Goal: Task Accomplishment & Management: Complete application form

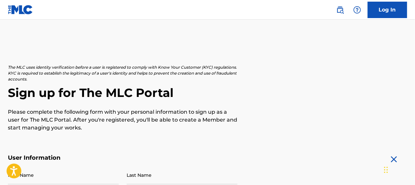
scroll to position [66, 0]
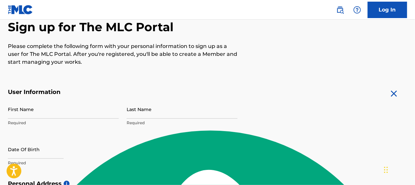
click at [66, 124] on p "Required" at bounding box center [63, 123] width 111 height 6
click at [46, 123] on p "Required" at bounding box center [63, 123] width 111 height 6
click at [36, 116] on input "First Name" at bounding box center [63, 109] width 111 height 19
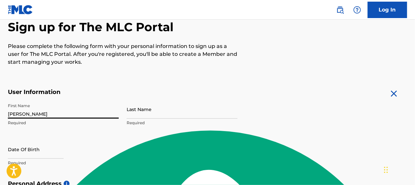
type input "[PERSON_NAME]"
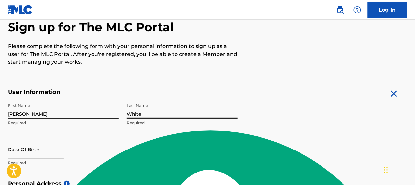
type input "White"
select select "8"
select select "2025"
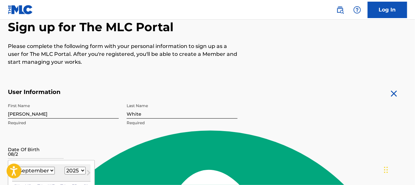
type input "08/28"
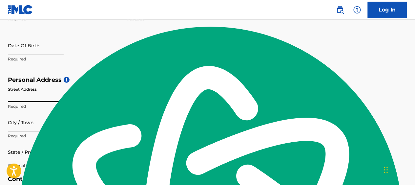
select select "8"
select select "2025"
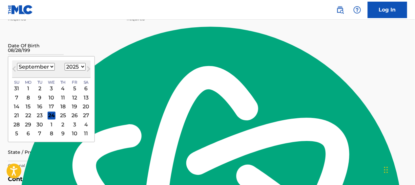
type input "[DATE]"
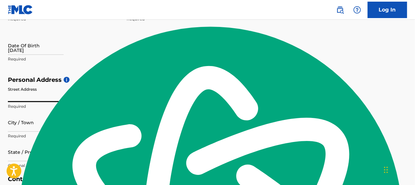
select select "8"
select select "2025"
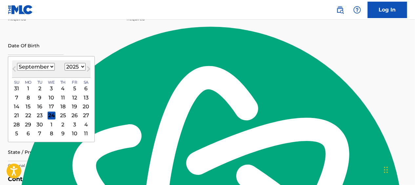
click at [70, 62] on div "[DATE] January February March April May June July August September October Nove…" at bounding box center [51, 68] width 78 height 17
click at [72, 69] on select "1899 1900 1901 1902 1903 1904 1905 1906 1907 1908 1909 1910 1911 1912 1913 1914…" at bounding box center [75, 67] width 21 height 8
select select "1992"
click at [65, 63] on select "1899 1900 1901 1902 1903 1904 1905 1906 1907 1908 1909 1910 1911 1912 1913 1914…" at bounding box center [75, 67] width 21 height 8
click at [37, 65] on select "January February March April May June July August September October November De…" at bounding box center [36, 67] width 38 height 8
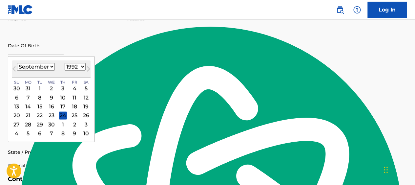
select select "7"
click at [17, 63] on select "January February March April May June July August September October November De…" at bounding box center [36, 67] width 38 height 8
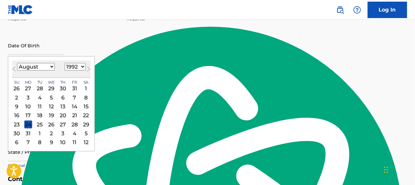
click at [72, 125] on div "28" at bounding box center [74, 124] width 8 height 8
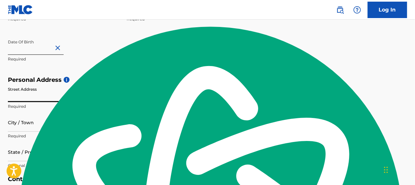
click at [34, 99] on input "Street Address" at bounding box center [63, 92] width 111 height 19
type input "[STREET_ADDRESS][PERSON_NAME]"
type input "Lot 146"
type input "[GEOGRAPHIC_DATA]"
type textarea "[GEOGRAPHIC_DATA]"
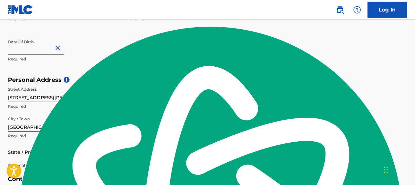
type input "u"
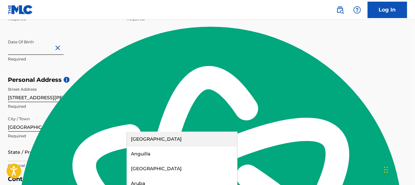
scroll to position [214, 0]
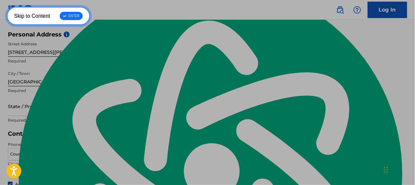
click at [7, 7] on link "Skip to Content ↵ ENTER" at bounding box center [49, 16] width 84 height 19
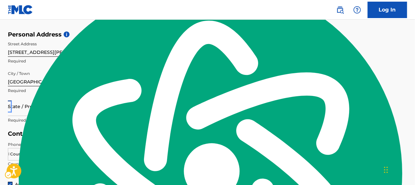
click at [33, 101] on div "State / Province" at bounding box center [63, 106] width 111 height 19
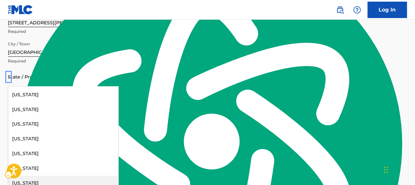
scroll to position [426, 0]
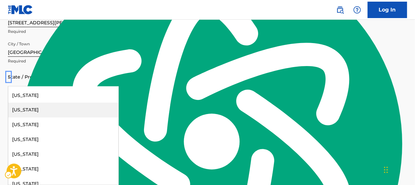
click at [37, 111] on div "[US_STATE]" at bounding box center [63, 110] width 110 height 15
click at [37, 111] on div "Contact Information Phone Number Country Country Required Area Number Required …" at bounding box center [122, 125] width 229 height 51
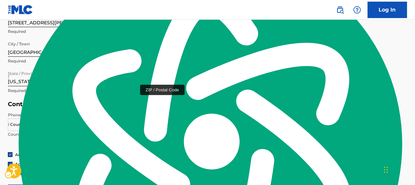
click at [159, 76] on input "ZIP / Postal Code" at bounding box center [182, 77] width 111 height 19
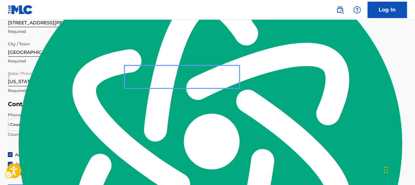
type input "89706"
click at [26, 125] on div "Country" at bounding box center [26, 123] width 36 height 10
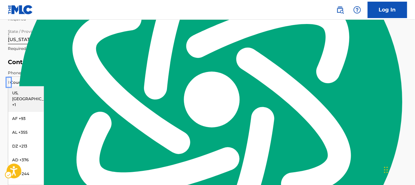
click at [22, 93] on div "US, [GEOGRAPHIC_DATA] +1" at bounding box center [25, 99] width 35 height 26
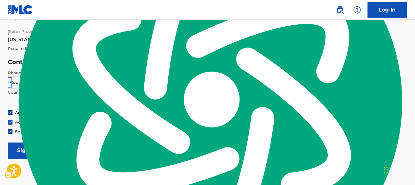
click at [29, 83] on div at bounding box center [25, 82] width 35 height 7
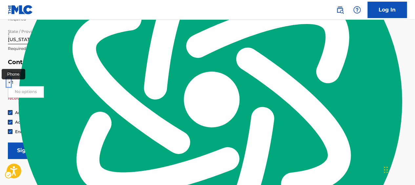
type input "+11"
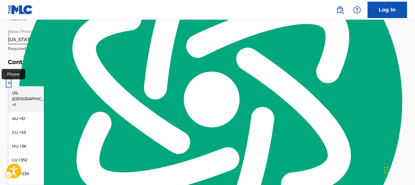
type input "un"
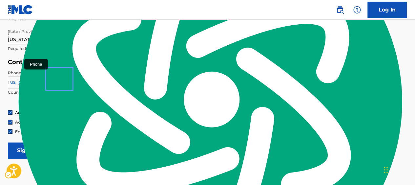
type input "775"
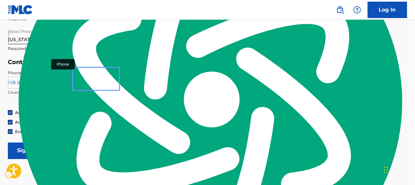
type input "4303727"
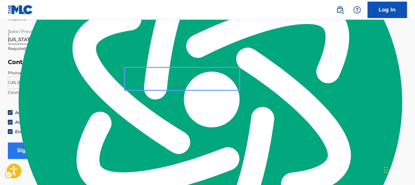
type input "[PERSON_NAME][EMAIL_ADDRESS][DOMAIN_NAME]"
click at [25, 152] on input "Sign up" at bounding box center [27, 150] width 39 height 16
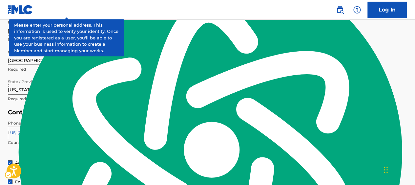
scroll to position [295, 0]
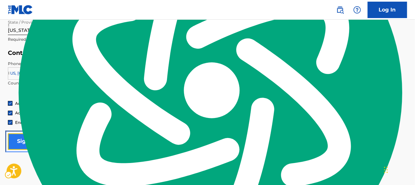
click at [43, 137] on input "Sign up" at bounding box center [27, 141] width 39 height 16
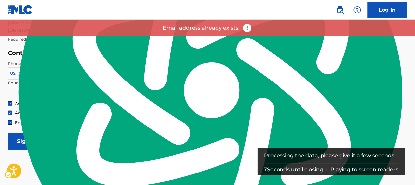
click at [245, 29] on img at bounding box center [247, 28] width 10 height 10
click at [246, 10] on nav "| Redirects to homepage Public Search Log In" at bounding box center [207, 10] width 415 height 20
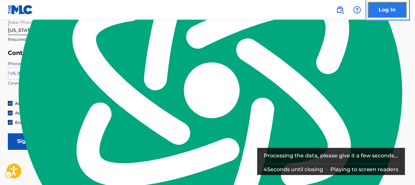
click at [380, 14] on link "Log In" at bounding box center [386, 10] width 39 height 16
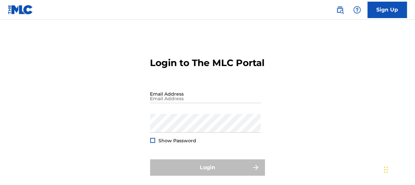
scroll to position [58, 0]
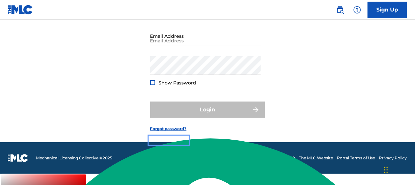
click at [176, 131] on link "Forgot password?" at bounding box center [168, 129] width 36 height 6
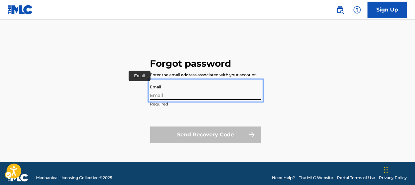
click at [173, 93] on input "Email" at bounding box center [205, 90] width 111 height 19
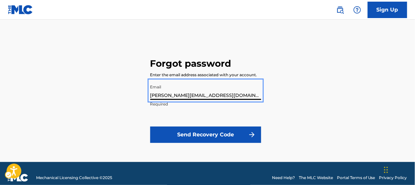
type input "[PERSON_NAME][EMAIL_ADDRESS][DOMAIN_NAME]"
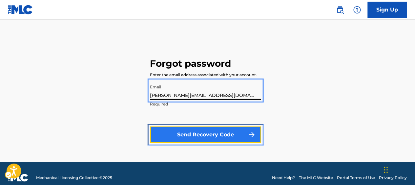
click at [207, 129] on button "Send Recovery Code" at bounding box center [205, 134] width 111 height 16
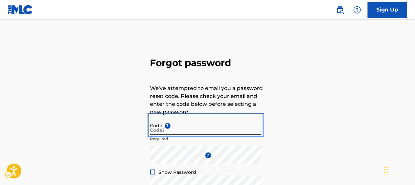
click at [179, 129] on input "Code ?" at bounding box center [205, 125] width 111 height 19
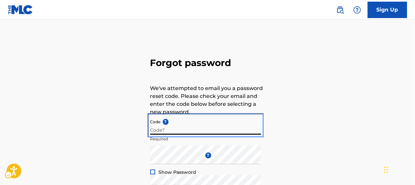
click at [150, 124] on input "Code ?" at bounding box center [205, 125] width 111 height 19
click at [184, 126] on input "Code ?" at bounding box center [205, 125] width 111 height 19
click at [187, 130] on input "Code ?" at bounding box center [205, 125] width 111 height 19
paste input "FP_52945d538060a859871960a2fadc"
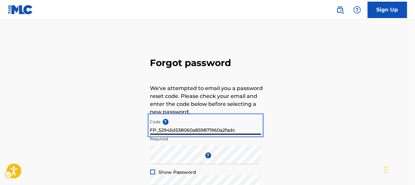
type input "FP_52945d538060a859871960a2fadc"
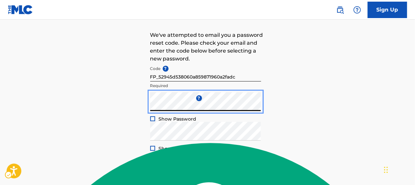
scroll to position [98, 0]
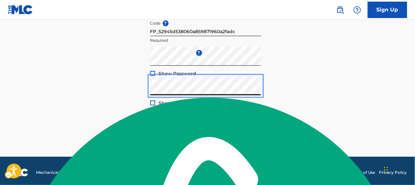
click at [174, 129] on button "Confirm Password Reset" at bounding box center [207, 130] width 115 height 16
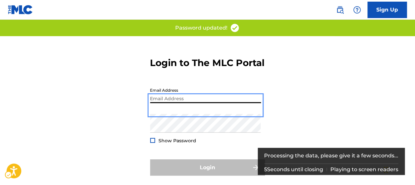
type input "[PERSON_NAME][EMAIL_ADDRESS][DOMAIN_NAME]"
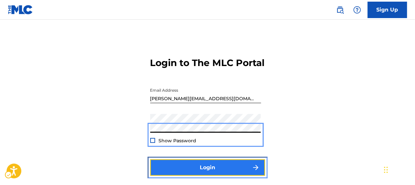
click at [217, 173] on button "Login" at bounding box center [207, 167] width 115 height 16
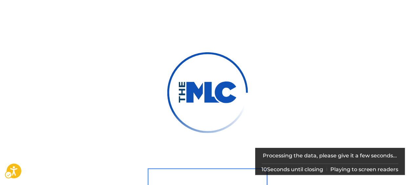
scroll to position [58, 0]
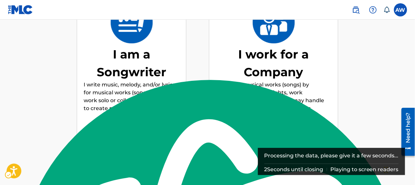
scroll to position [128, 0]
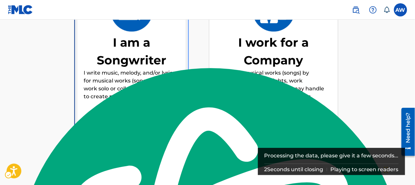
click at [128, 74] on p "I write music, melody, and/or lyrics for musical works (songs). I may work solo…" at bounding box center [132, 84] width 96 height 31
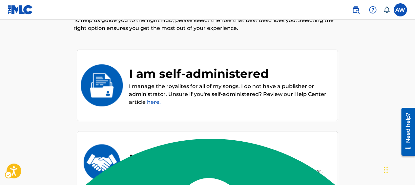
scroll to position [57, 0]
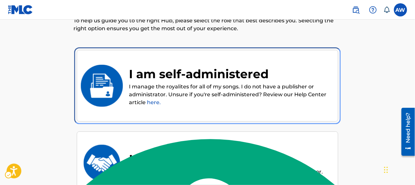
click at [153, 81] on div "I am self-administered" at bounding box center [230, 74] width 202 height 18
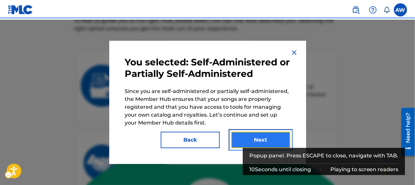
click at [262, 142] on button "Next" at bounding box center [260, 139] width 59 height 16
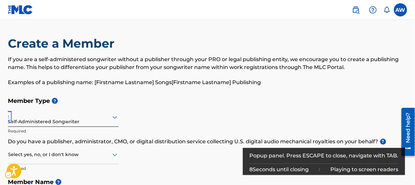
click at [23, 121] on div "Self-Administered Songwriter" at bounding box center [63, 117] width 111 height 19
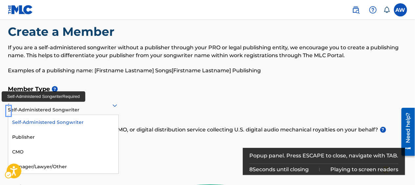
scroll to position [16, 0]
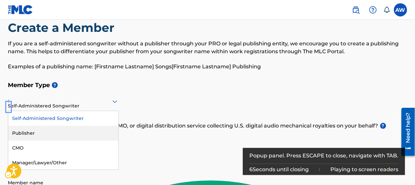
click at [49, 118] on div "Self-Administered Songwriter" at bounding box center [63, 118] width 110 height 15
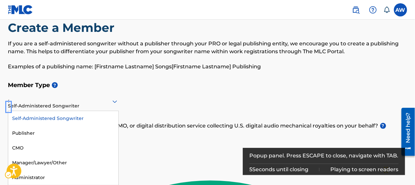
click at [43, 106] on div "Self-Administered Songwriter" at bounding box center [63, 101] width 111 height 16
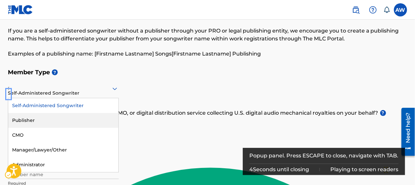
scroll to position [49, 0]
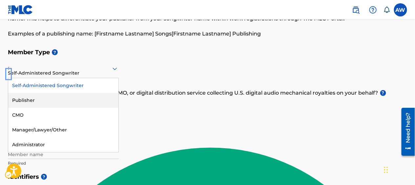
click at [169, 100] on div "Member Type ? option Self-Administered Songwriter, selected. 5 results availabl…" at bounding box center [207, 107] width 399 height 124
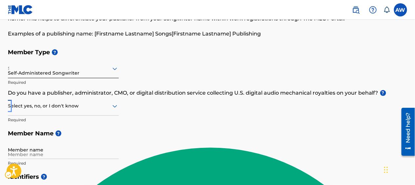
click at [66, 110] on div "Select yes, no, or I don't know" at bounding box center [63, 106] width 111 height 19
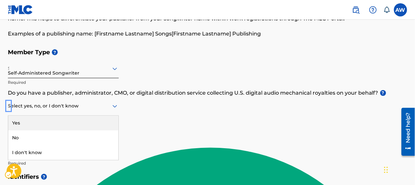
click at [69, 126] on div "Yes" at bounding box center [63, 122] width 110 height 15
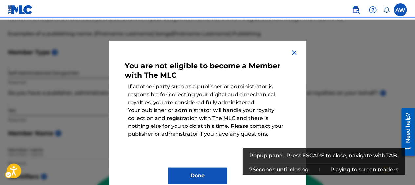
click at [205, 160] on div "Done" at bounding box center [207, 170] width 165 height 26
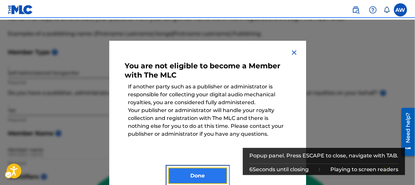
click at [190, 174] on button "Done" at bounding box center [197, 175] width 59 height 16
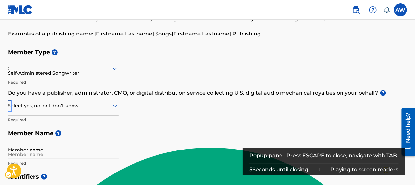
click at [58, 103] on div at bounding box center [63, 106] width 111 height 8
click at [64, 150] on div "I don't know" at bounding box center [63, 152] width 110 height 15
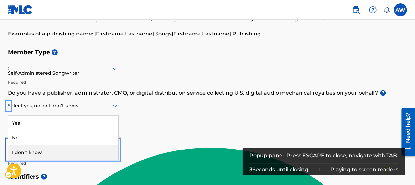
click at [64, 136] on body "Accessibility Screen-Reader Guide, Feedback, and Issue Reporting | New window C…" at bounding box center [207, 43] width 415 height 185
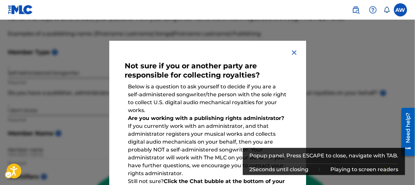
click at [40, 108] on div at bounding box center [207, 112] width 415 height 185
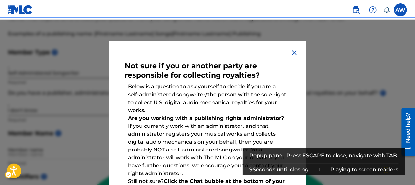
click at [297, 49] on div "Not sure if you or another party are responsible for collecting royalties? Belo…" at bounding box center [207, 148] width 197 height 214
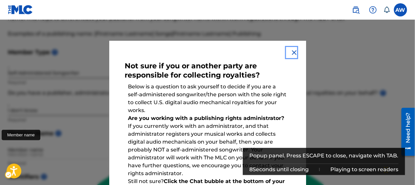
click at [291, 50] on img "Popup" at bounding box center [294, 53] width 8 height 8
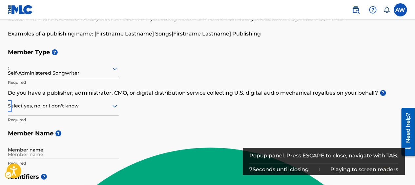
click at [100, 106] on div at bounding box center [63, 106] width 111 height 8
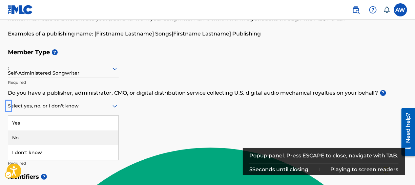
click at [53, 133] on div "No" at bounding box center [63, 137] width 110 height 15
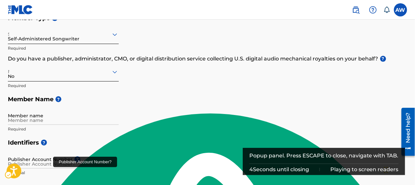
scroll to position [114, 0]
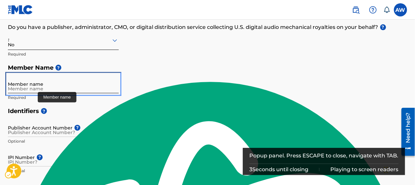
click at [34, 85] on input "Member name" at bounding box center [63, 83] width 111 height 19
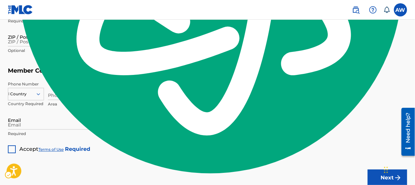
scroll to position [455, 0]
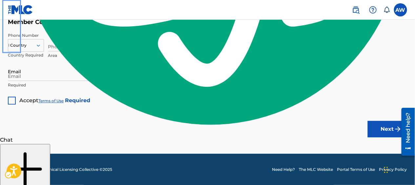
click at [412, 118] on div "Need help?" at bounding box center [407, 131] width 13 height 48
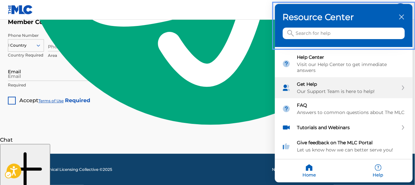
click at [334, 79] on div "Get Help Our Support Team is here to help!" at bounding box center [344, 87] width 138 height 21
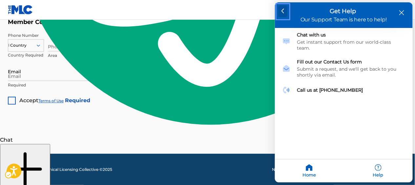
click at [282, 13] on icon at bounding box center [282, 11] width 3 height 5
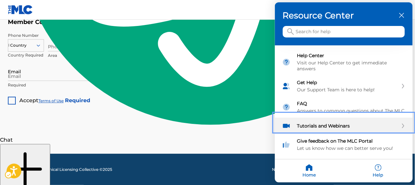
click at [326, 119] on div "Tutorials and Webinars" at bounding box center [344, 126] width 138 height 16
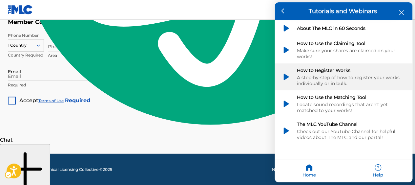
click at [319, 71] on div "How to Register Works A step-by-step of how to register your works individually…" at bounding box center [351, 77] width 108 height 19
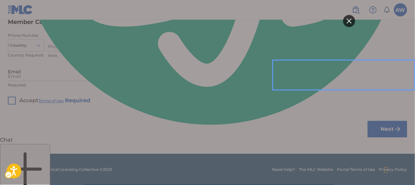
scroll to position [0, 0]
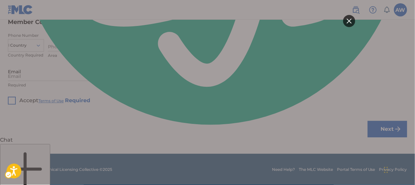
click at [349, 45] on div at bounding box center [207, 92] width 295 height 103
click at [346, 18] on div at bounding box center [349, 21] width 12 height 12
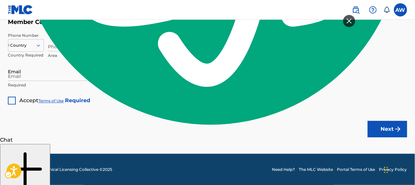
click at [393, 13] on div at bounding box center [207, 92] width 415 height 185
click at [400, 15] on label at bounding box center [400, 9] width 13 height 13
click at [400, 10] on input "AW [PERSON_NAME] [PERSON_NAME][EMAIL_ADDRESS][DOMAIN_NAME] Notification Prefere…" at bounding box center [400, 10] width 0 height 0
click at [397, 17] on nav "| Redirects to homepage | Redirects to homepage Public Search AW AW [PERSON_NAM…" at bounding box center [207, 10] width 415 height 20
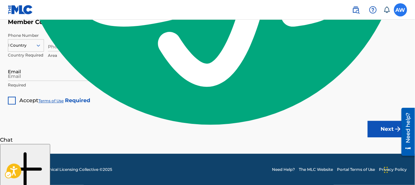
click at [397, 14] on label at bounding box center [400, 9] width 13 height 13
click at [400, 10] on input "AW [PERSON_NAME] [PERSON_NAME][EMAIL_ADDRESS][DOMAIN_NAME] Notification Prefere…" at bounding box center [400, 10] width 0 height 0
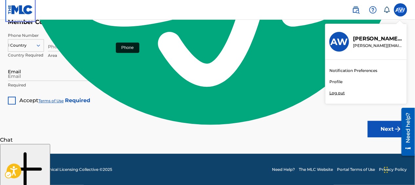
click at [16, 7] on img at bounding box center [20, 10] width 25 height 10
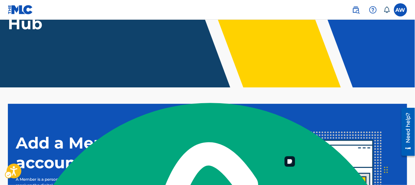
scroll to position [15, 0]
